Goal: Task Accomplishment & Management: Use online tool/utility

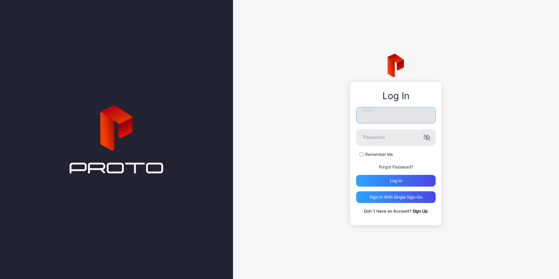
click at [382, 115] on input "Email" at bounding box center [396, 115] width 80 height 16
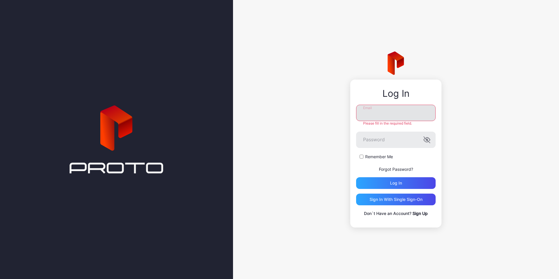
click at [368, 117] on input "Email" at bounding box center [396, 113] width 80 height 16
click at [379, 113] on input "**" at bounding box center [396, 113] width 80 height 16
type input "**********"
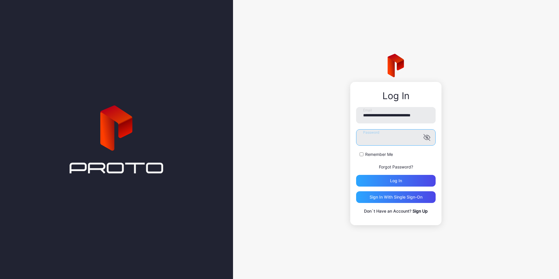
scroll to position [0, 0]
click at [427, 138] on icon "button" at bounding box center [426, 137] width 7 height 7
click at [380, 181] on div "Log in" at bounding box center [396, 181] width 80 height 12
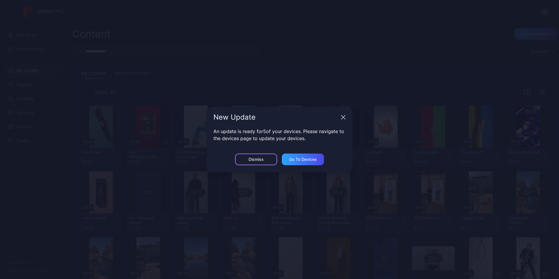
click at [264, 161] on div "Dismiss" at bounding box center [256, 159] width 42 height 12
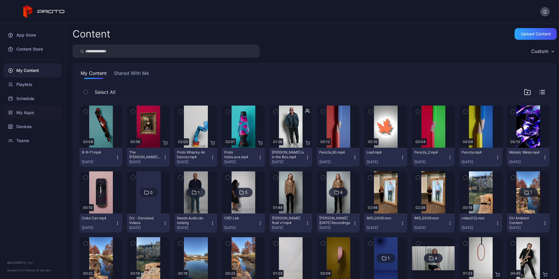
click at [27, 113] on div "My Apps" at bounding box center [33, 113] width 58 height 14
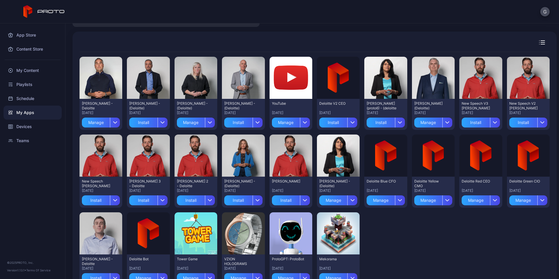
scroll to position [52, 0]
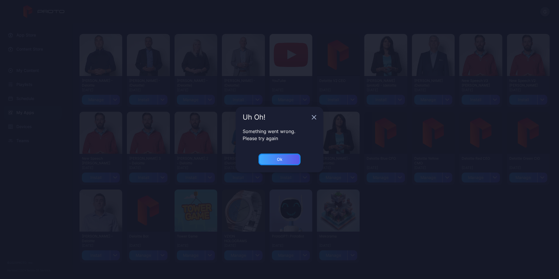
click at [285, 161] on div "Ok" at bounding box center [279, 159] width 42 height 12
